Goal: Communication & Community: Answer question/provide support

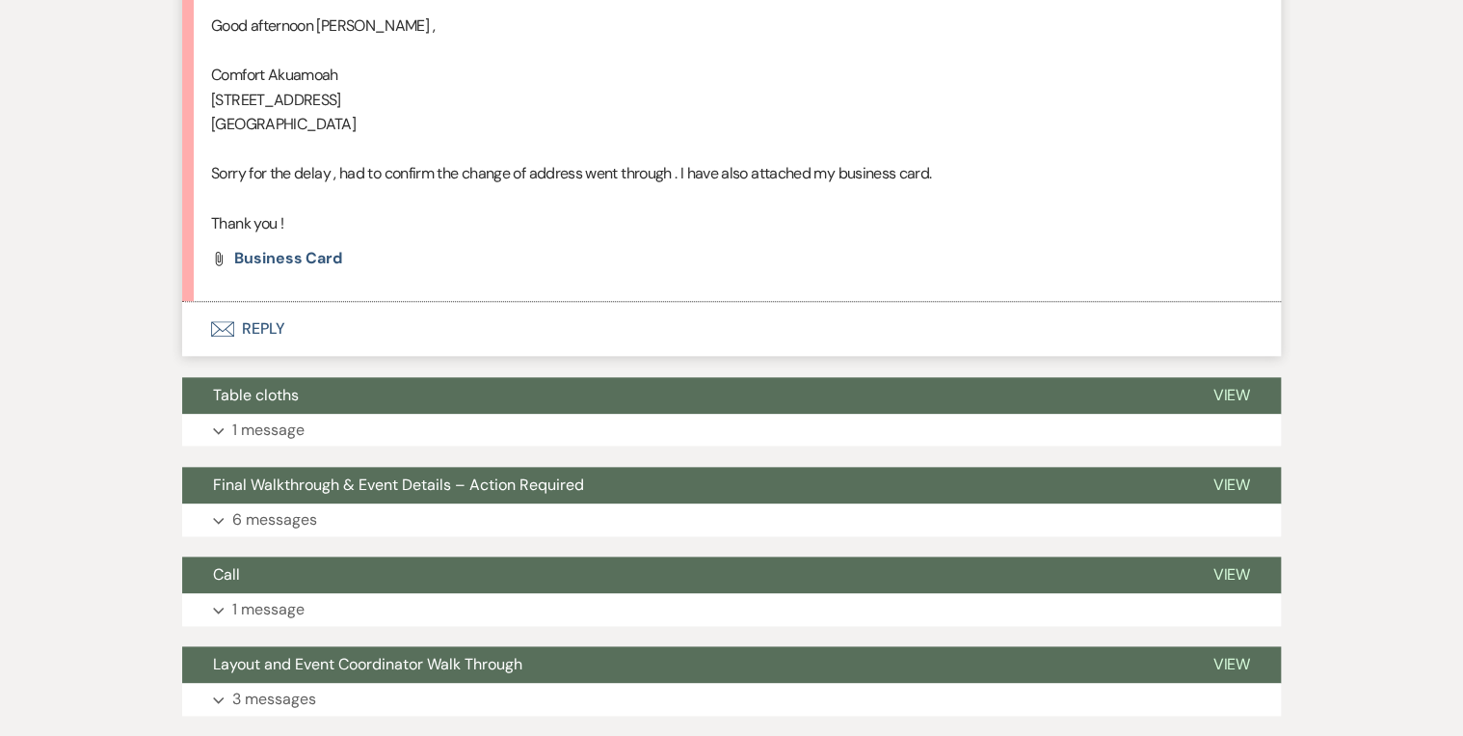
click at [284, 332] on button "Envelope Reply" at bounding box center [731, 329] width 1099 height 54
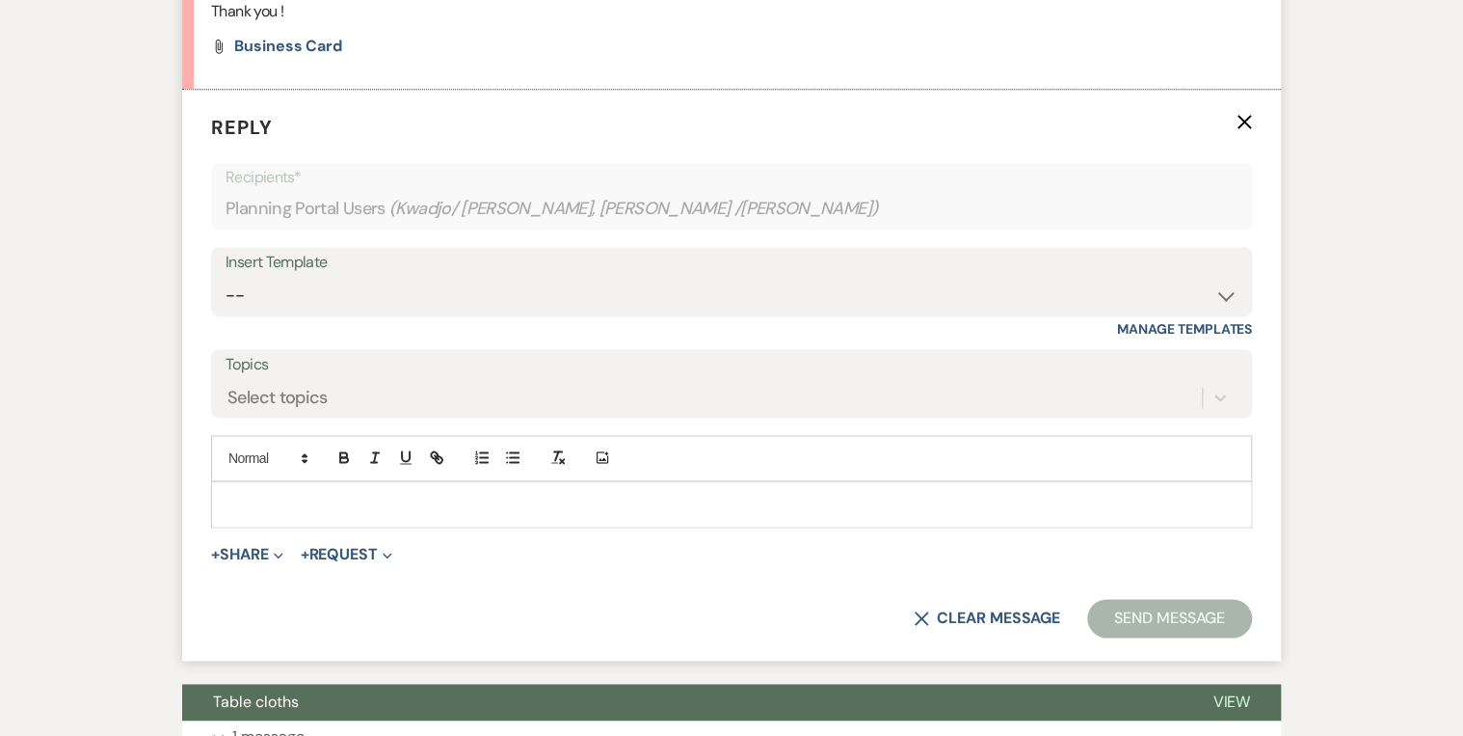
scroll to position [1066, 0]
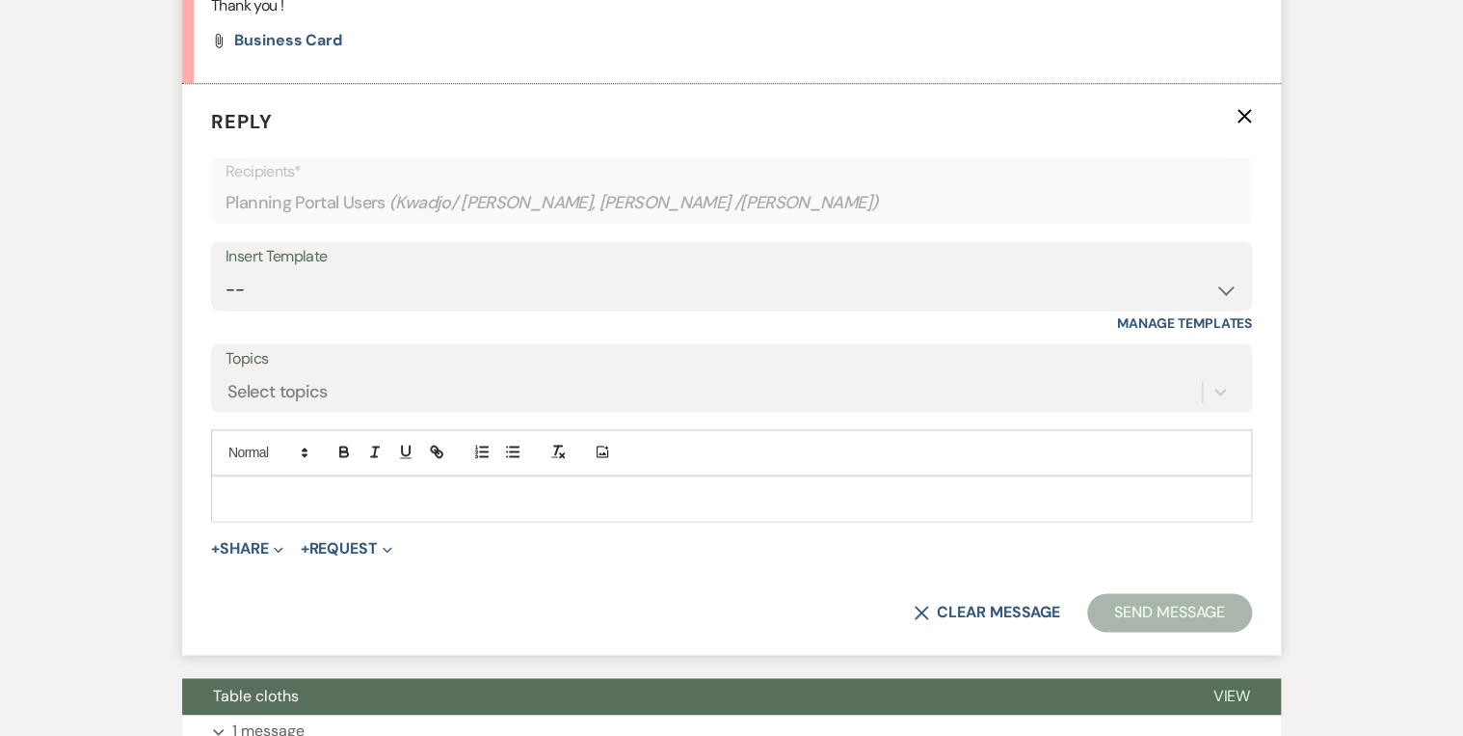
click at [302, 516] on div at bounding box center [731, 498] width 1039 height 44
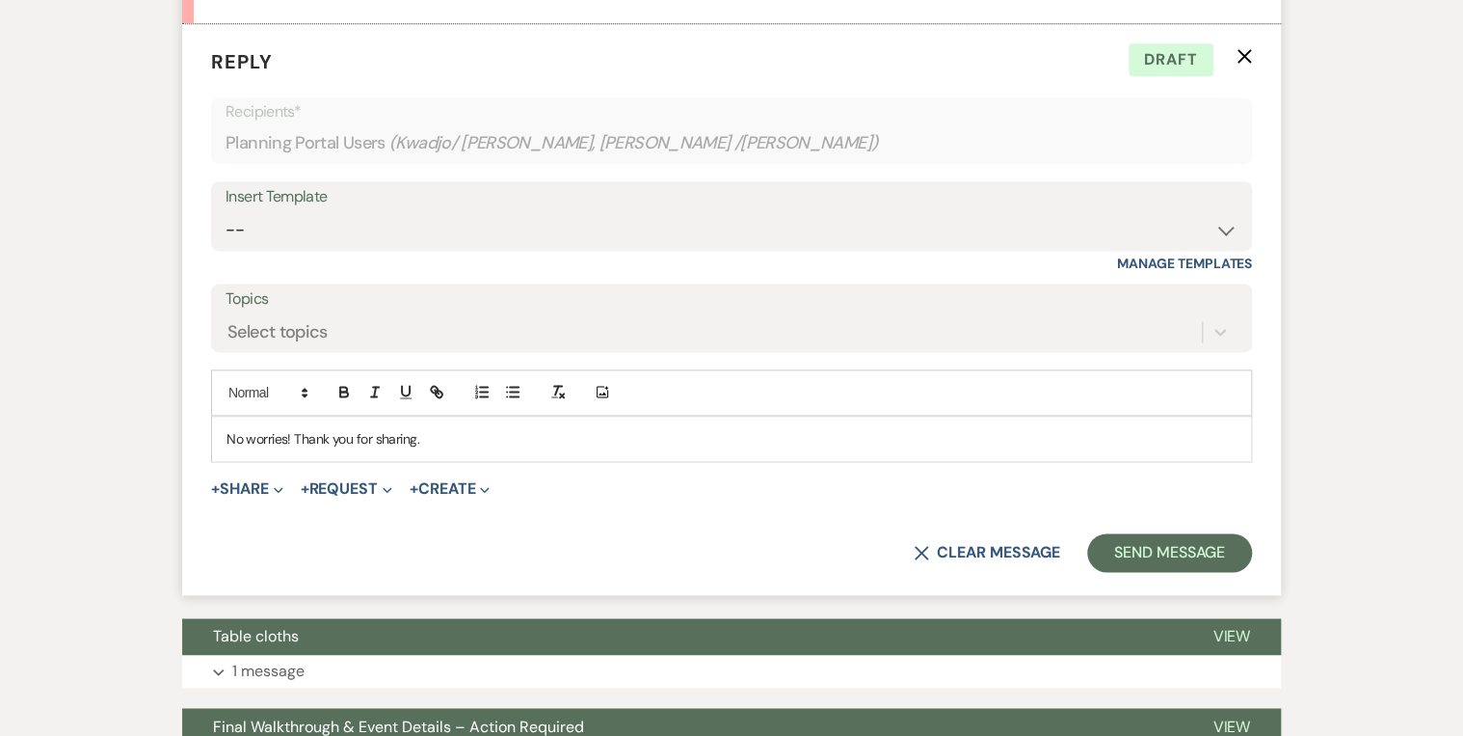
scroll to position [1143, 0]
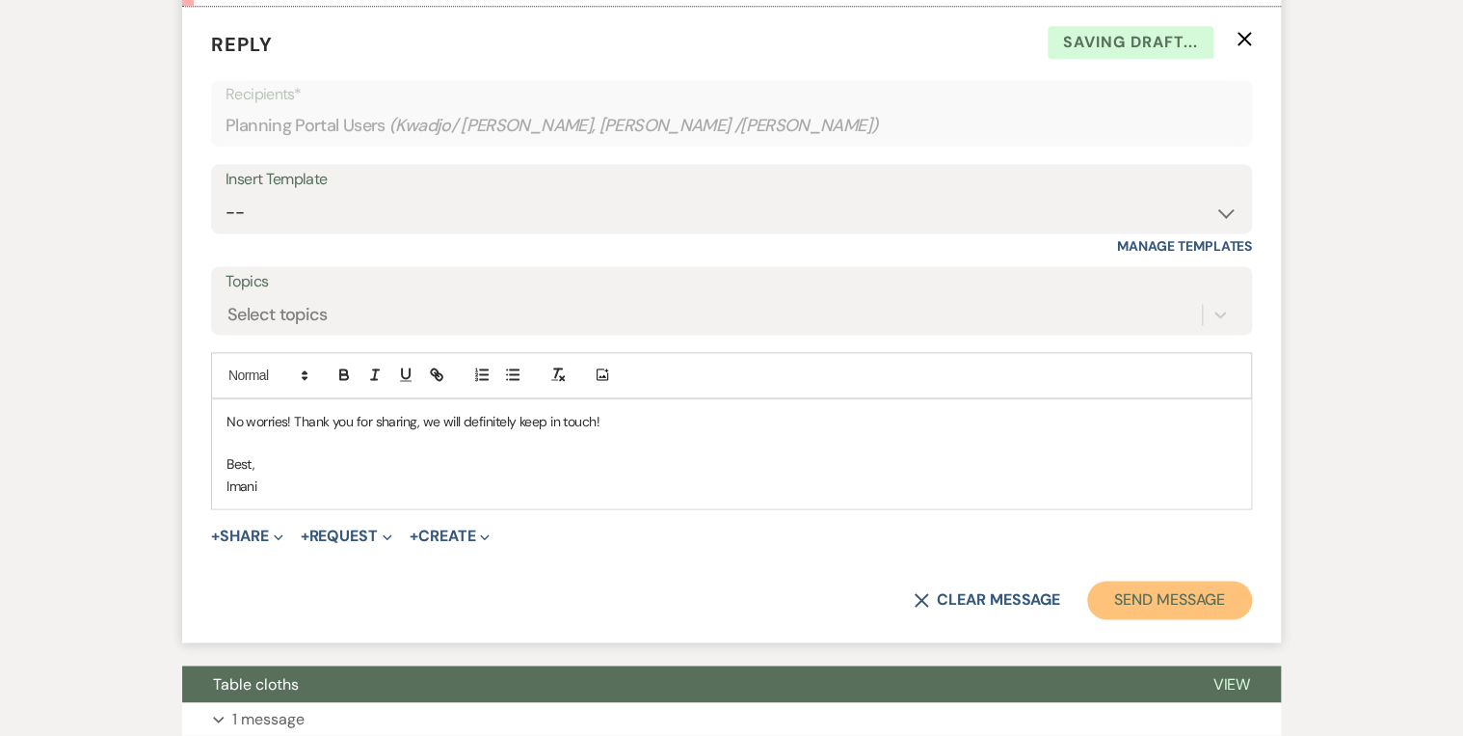
click at [1198, 608] on button "Send Message" at bounding box center [1169, 599] width 165 height 39
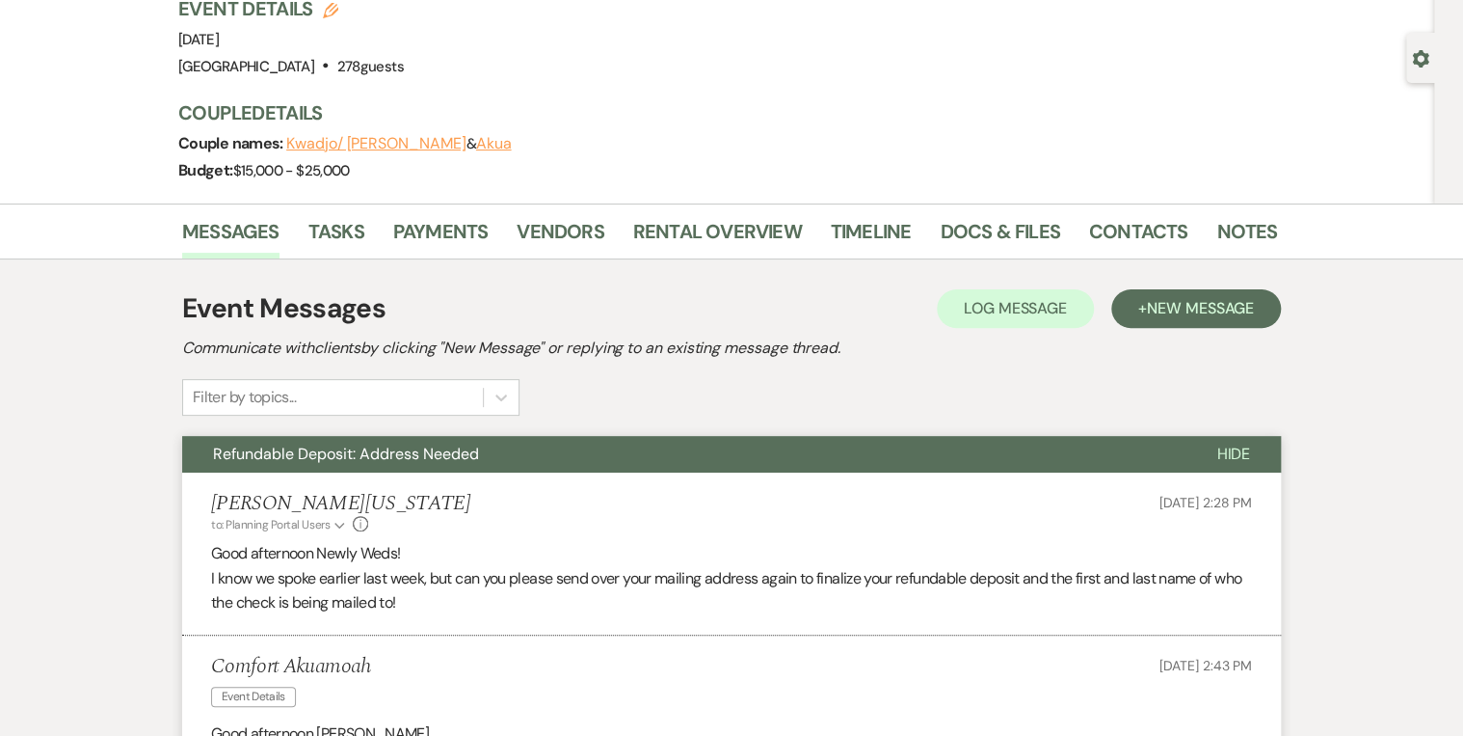
scroll to position [0, 0]
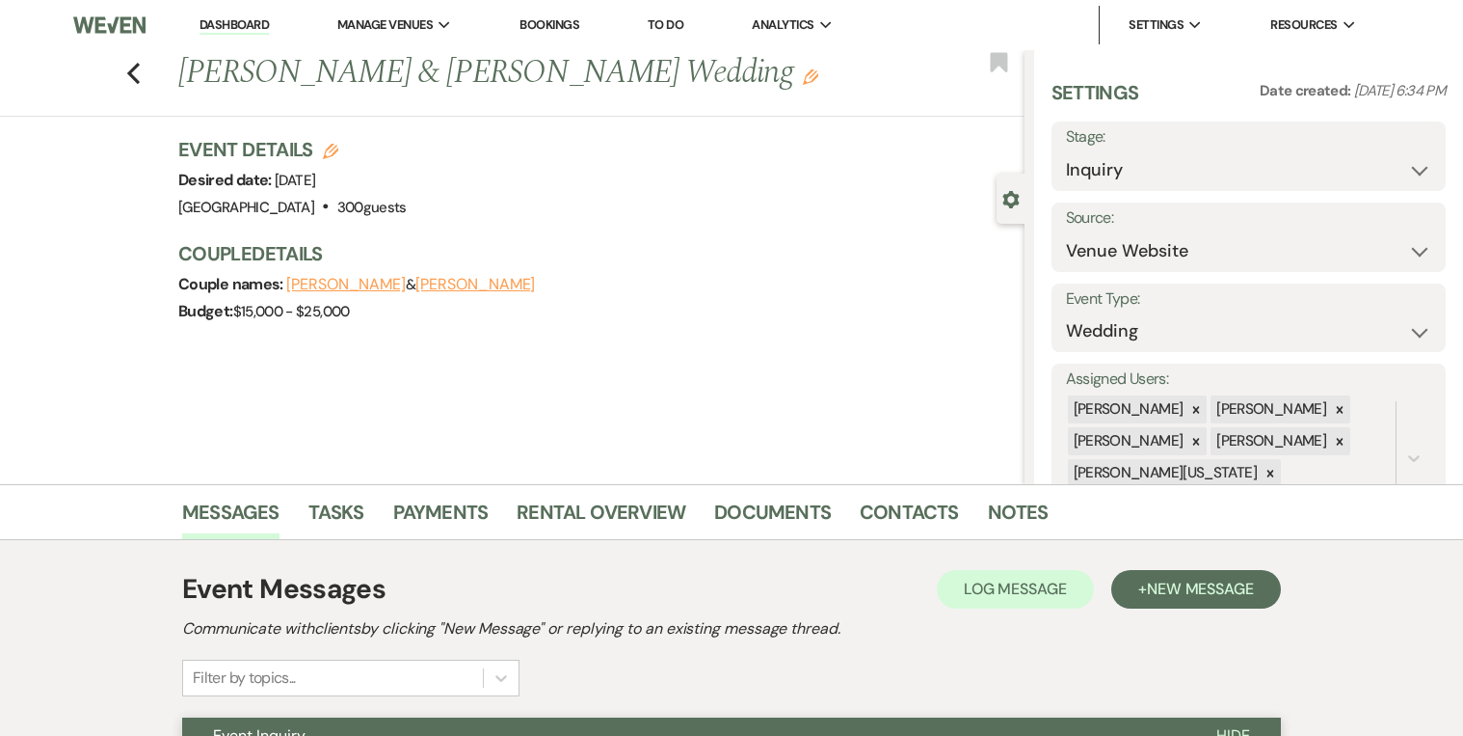
select select "5"
